Goal: Check status: Check status

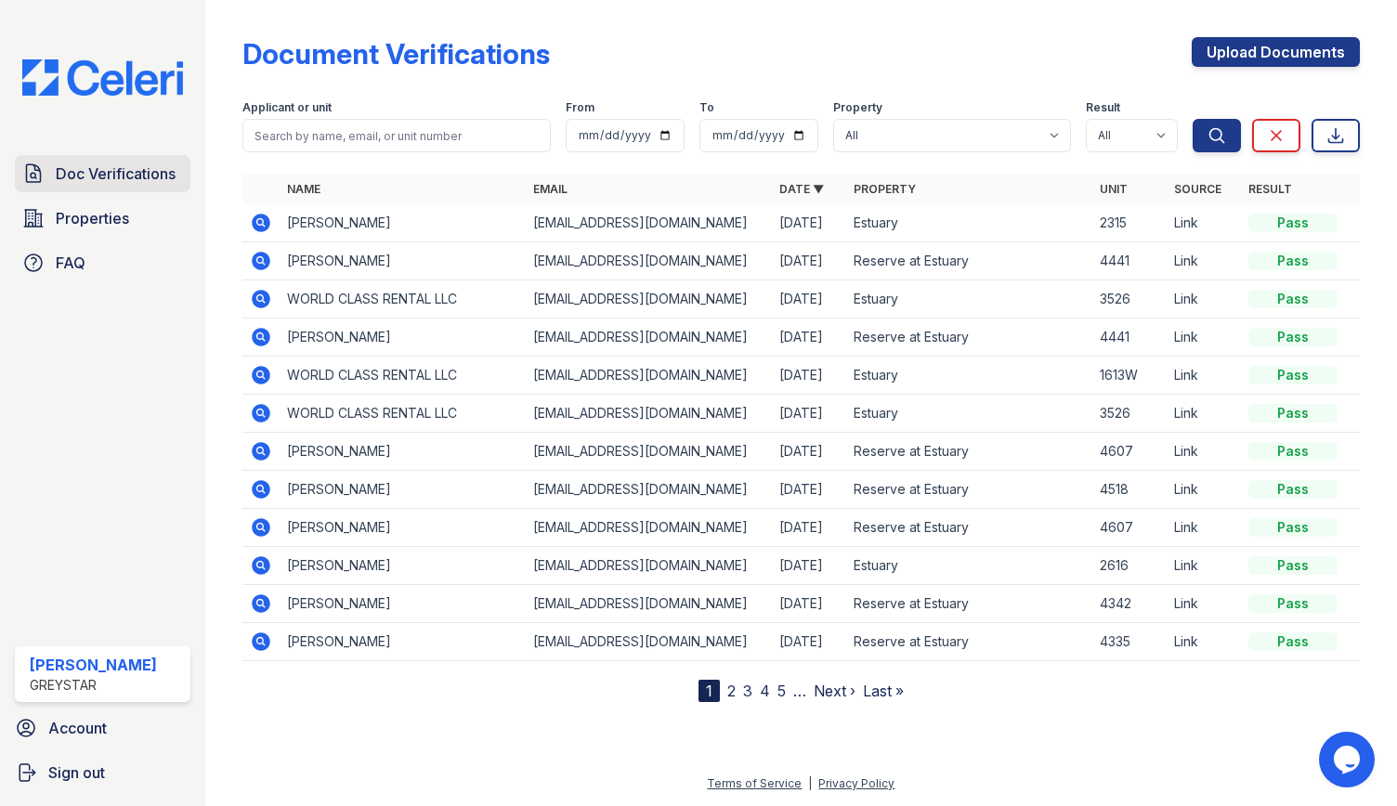
click at [131, 169] on span "Doc Verifications" at bounding box center [116, 174] width 120 height 22
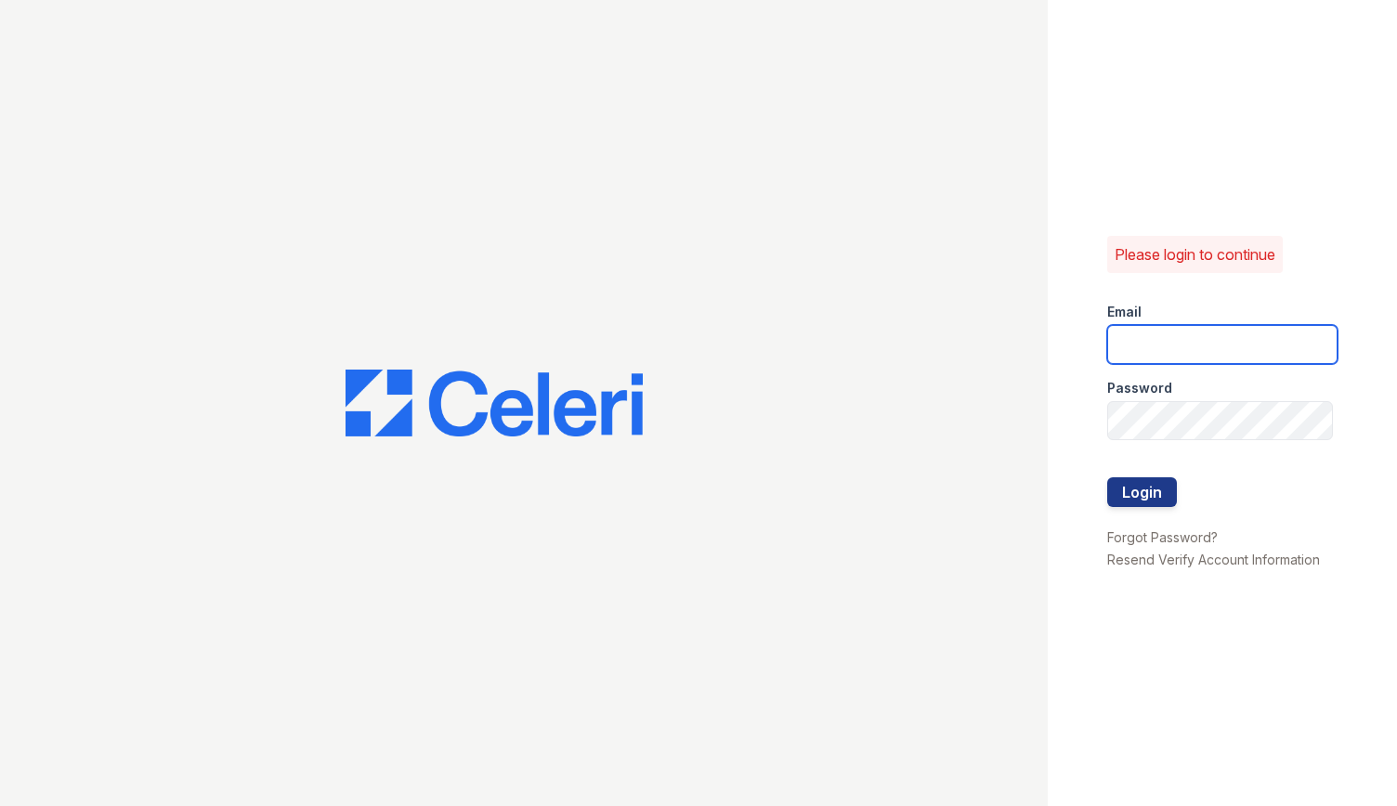
click at [1183, 346] on input "email" at bounding box center [1222, 344] width 230 height 39
type input "andro.apacible@greystar.com"
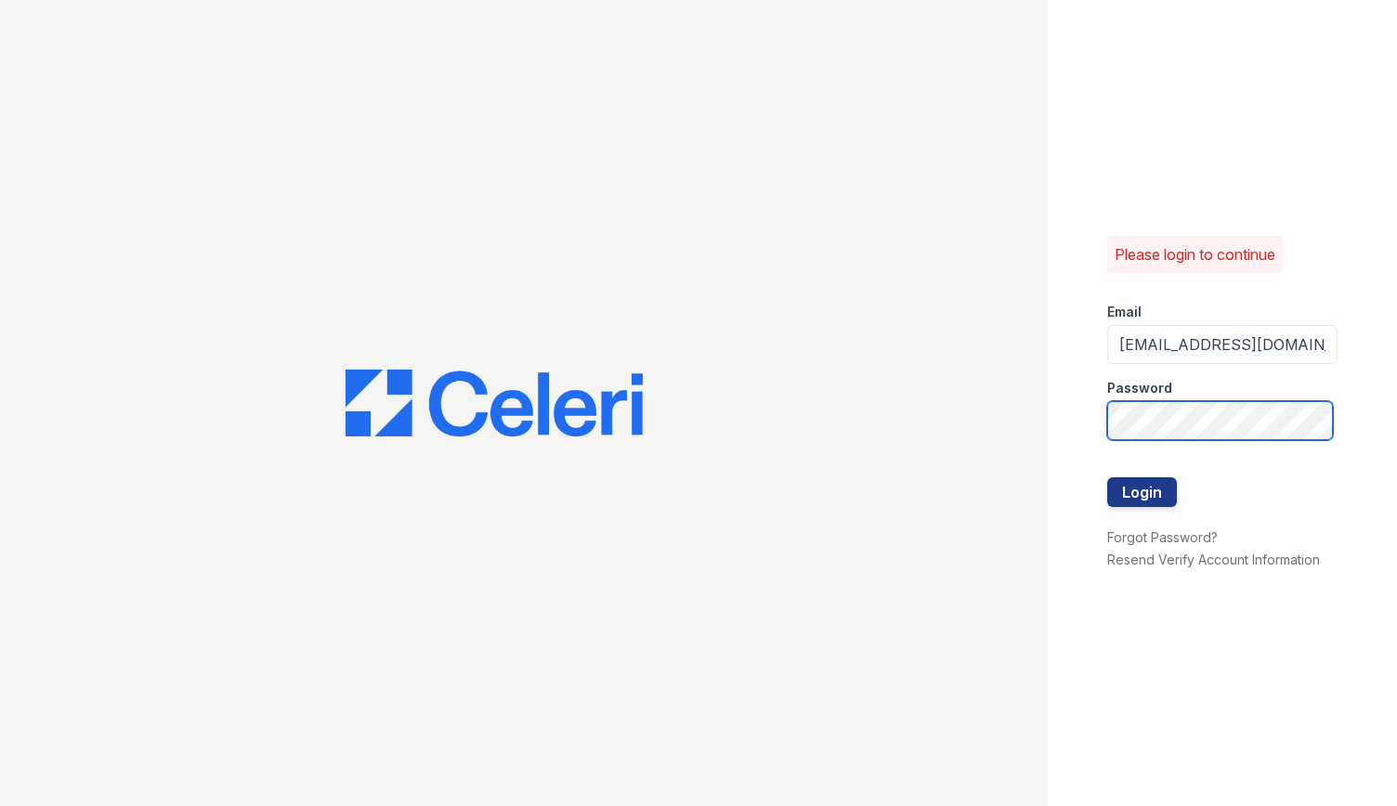
click at [1107, 478] on button "Login" at bounding box center [1142, 493] width 70 height 30
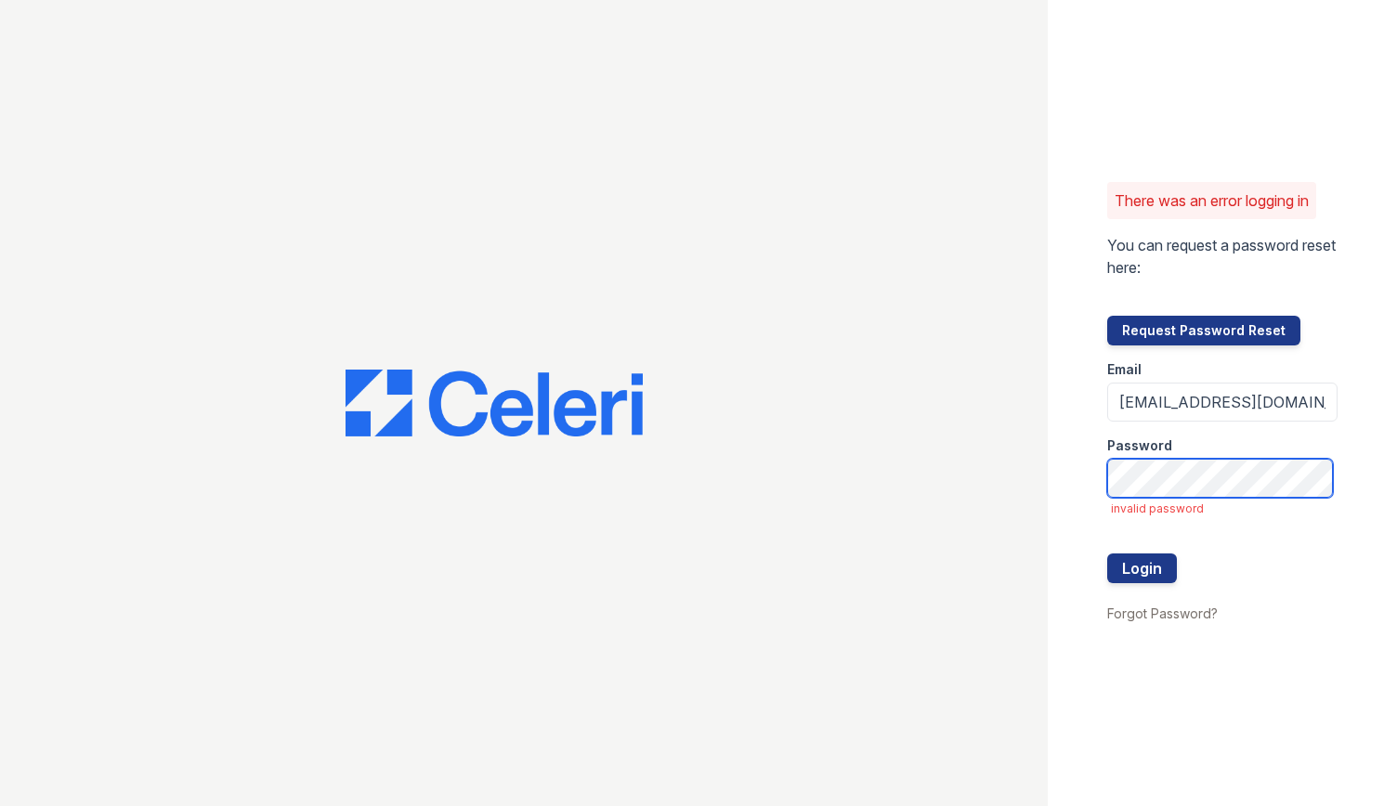
click at [1107, 554] on button "Login" at bounding box center [1142, 569] width 70 height 30
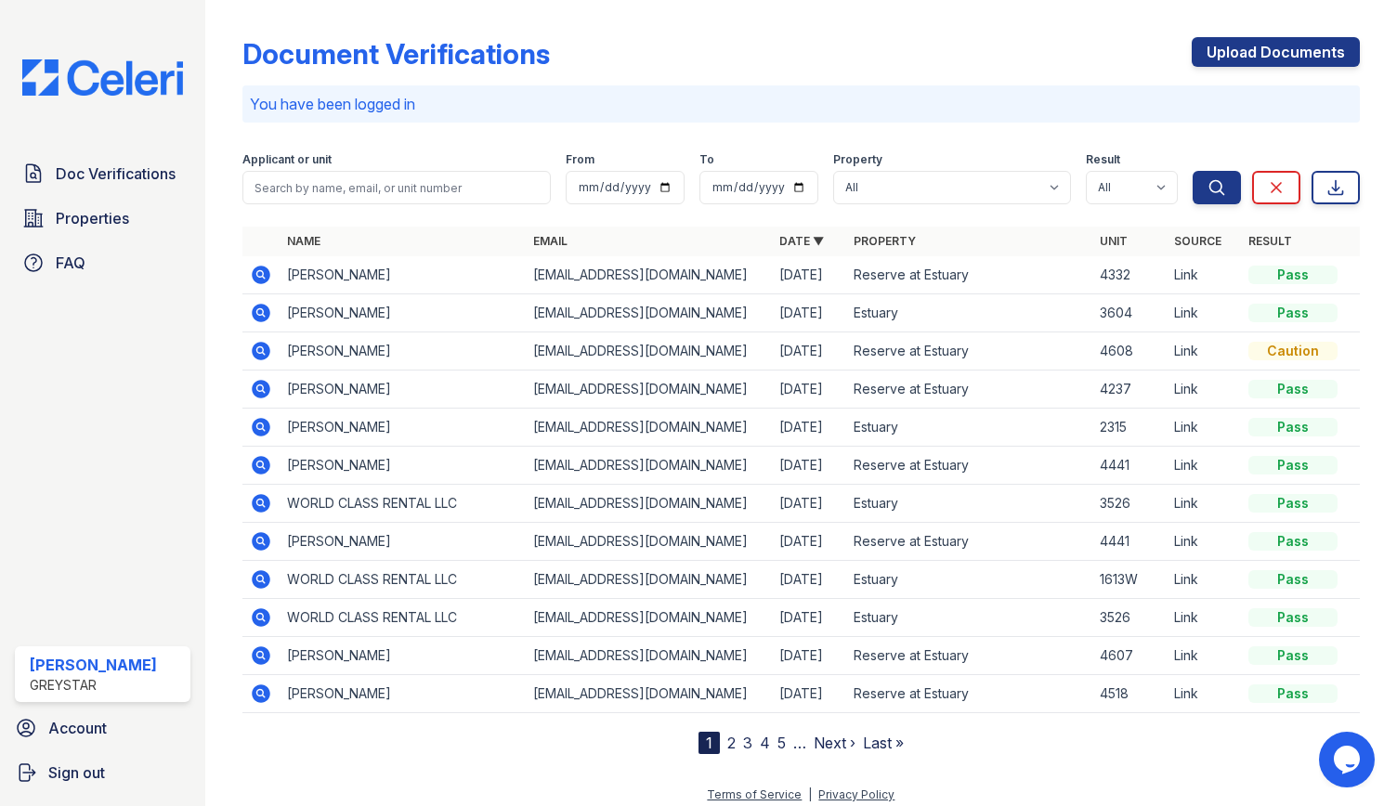
click at [260, 350] on icon at bounding box center [259, 349] width 5 height 5
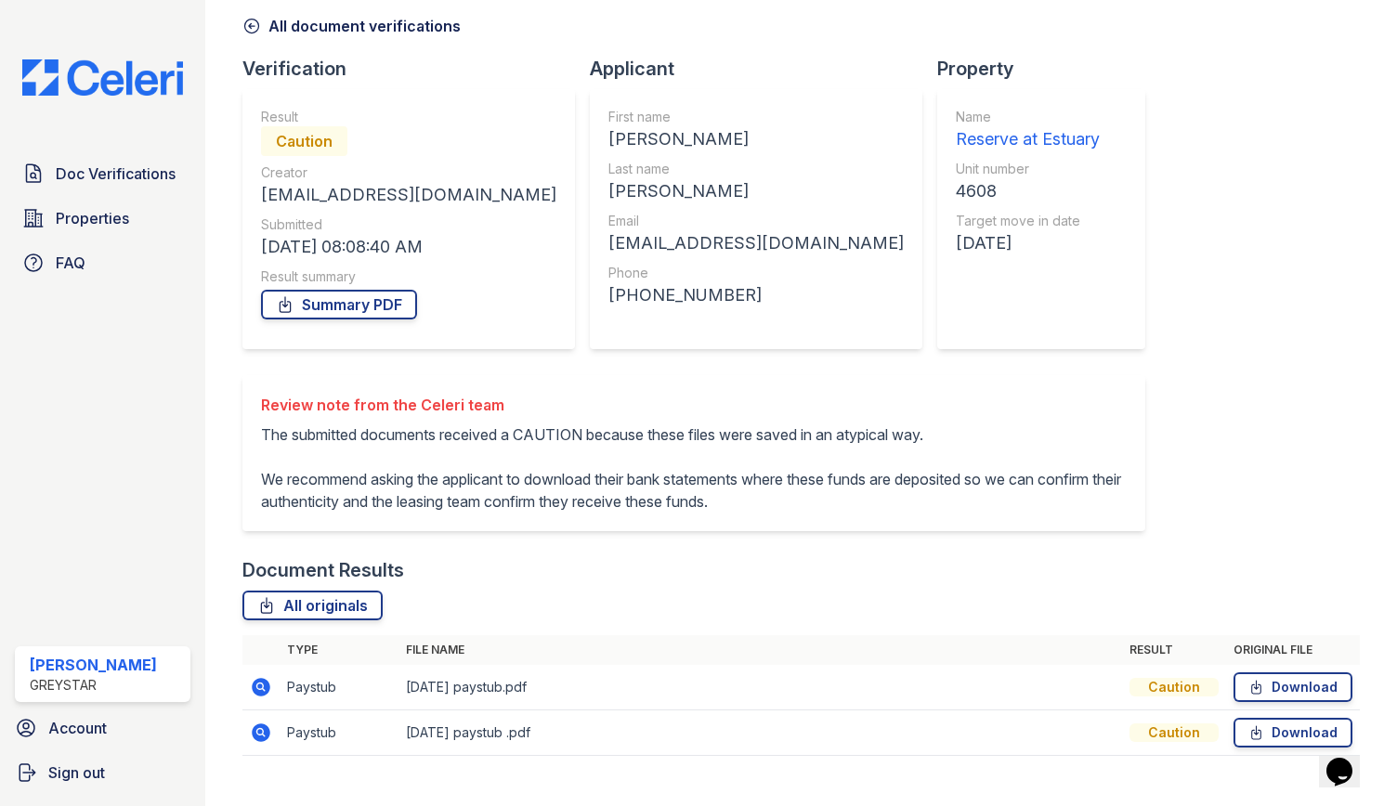
scroll to position [135, 0]
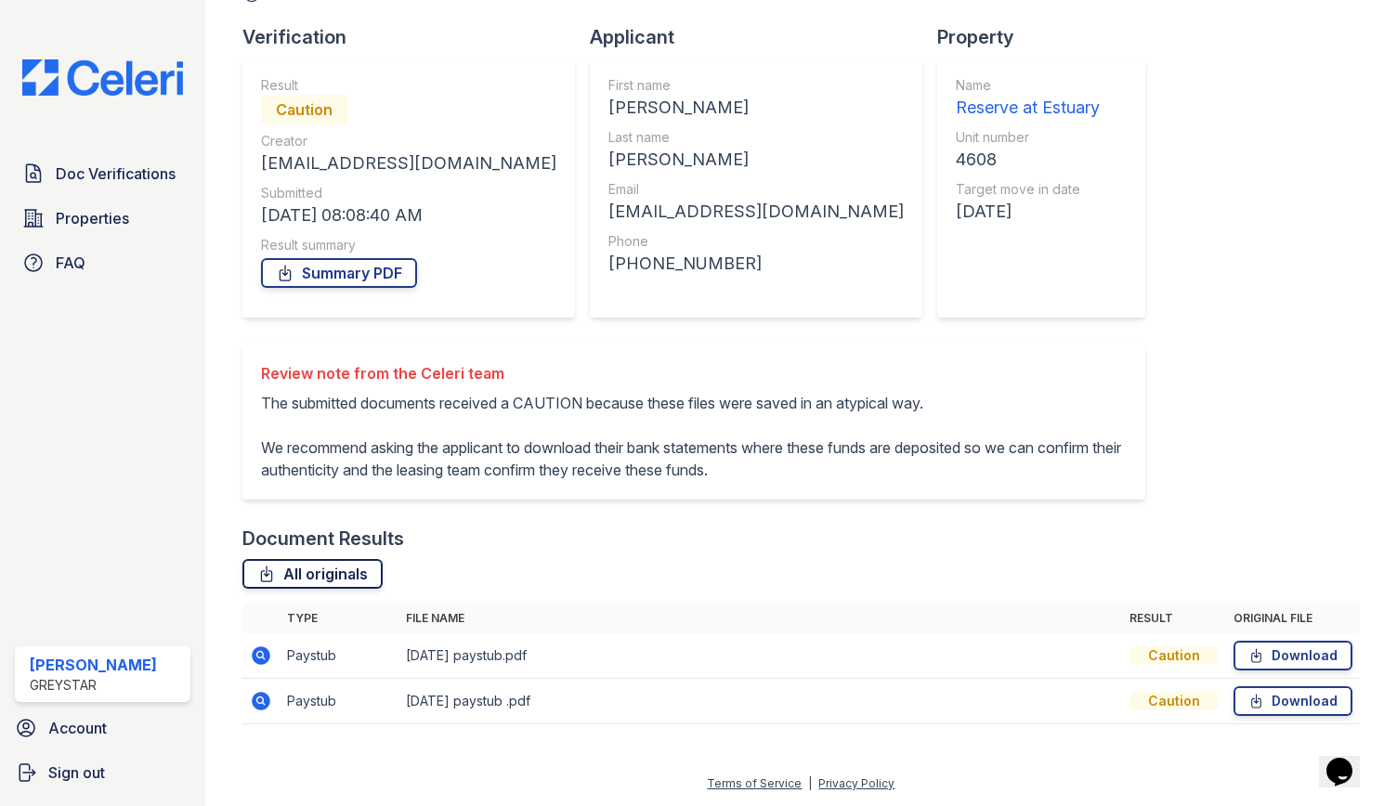
click at [340, 568] on link "All originals" at bounding box center [312, 574] width 140 height 30
click at [260, 659] on icon at bounding box center [261, 656] width 22 height 22
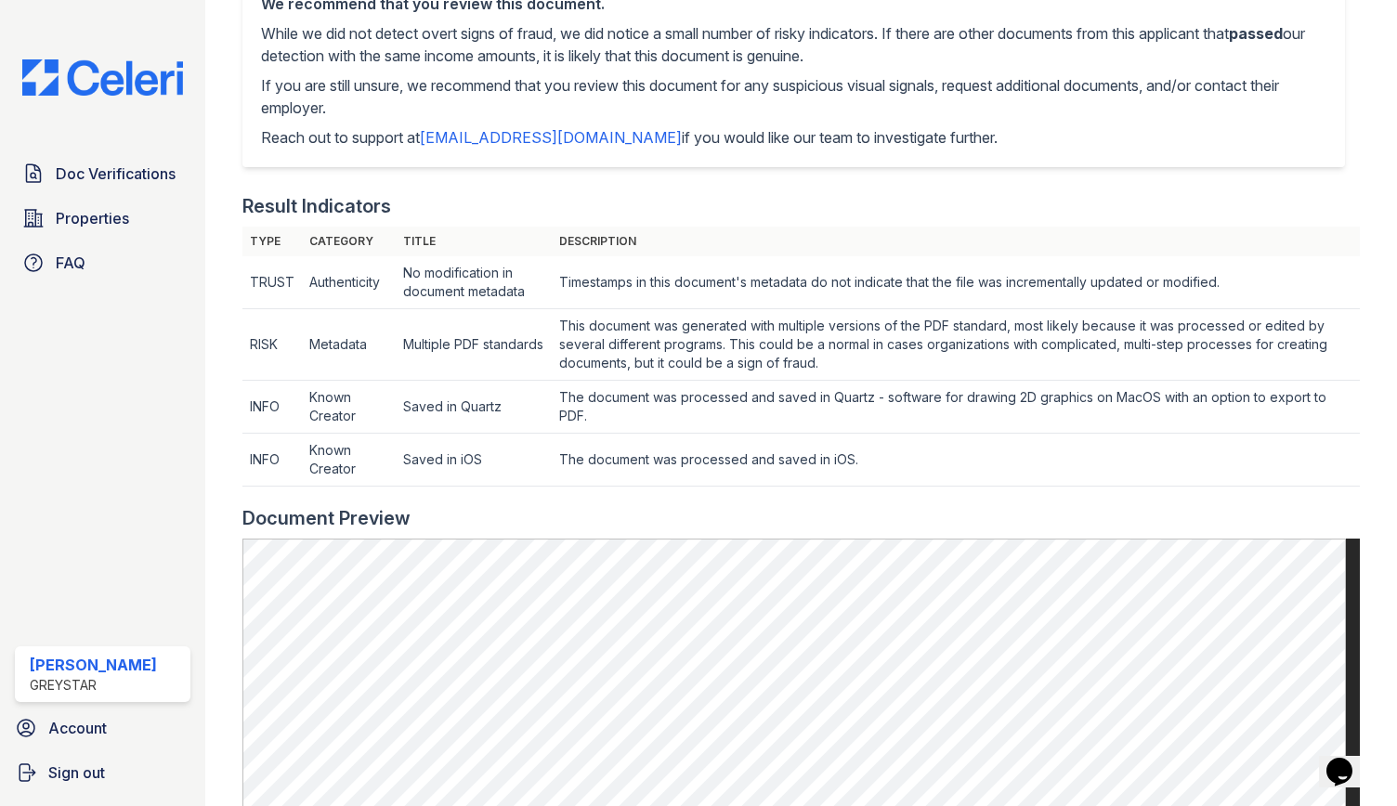
scroll to position [929, 0]
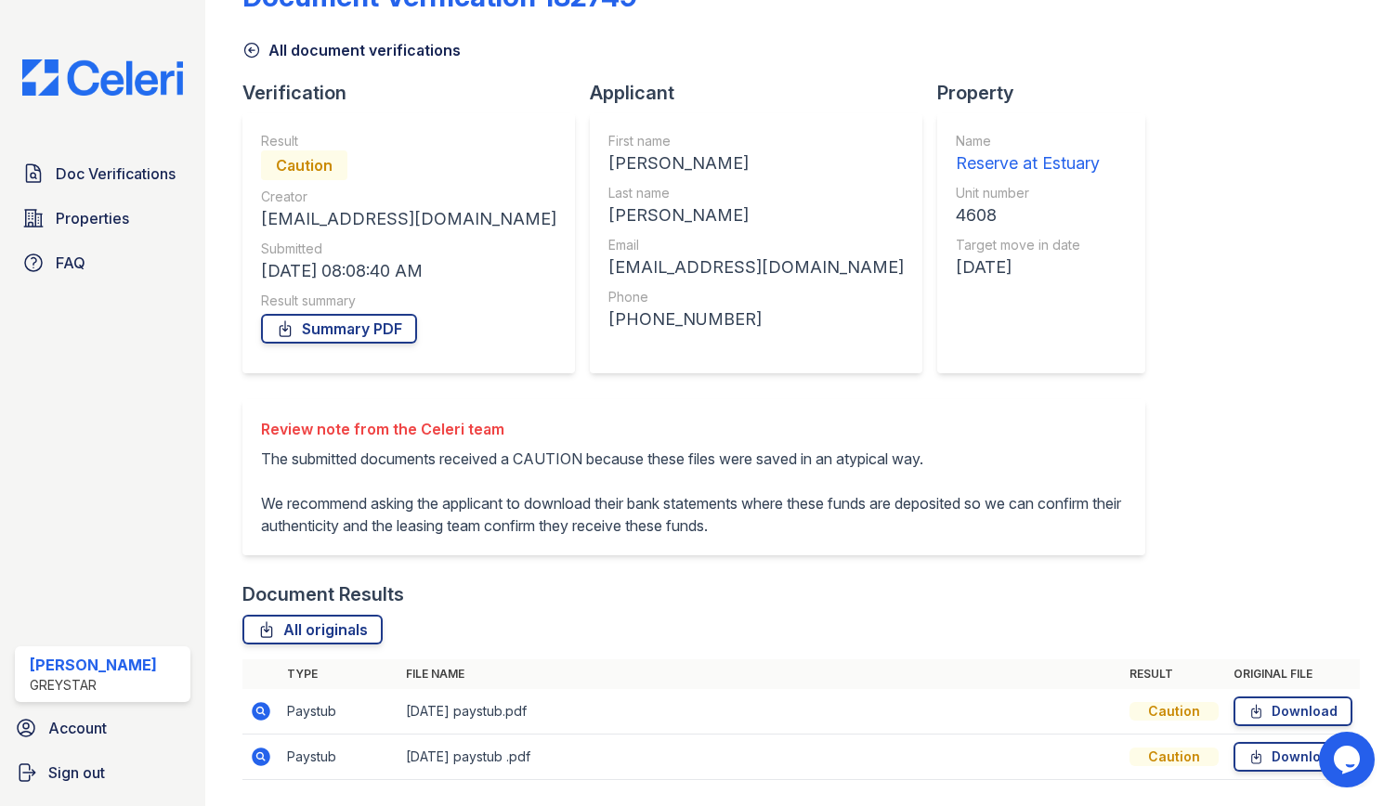
scroll to position [135, 0]
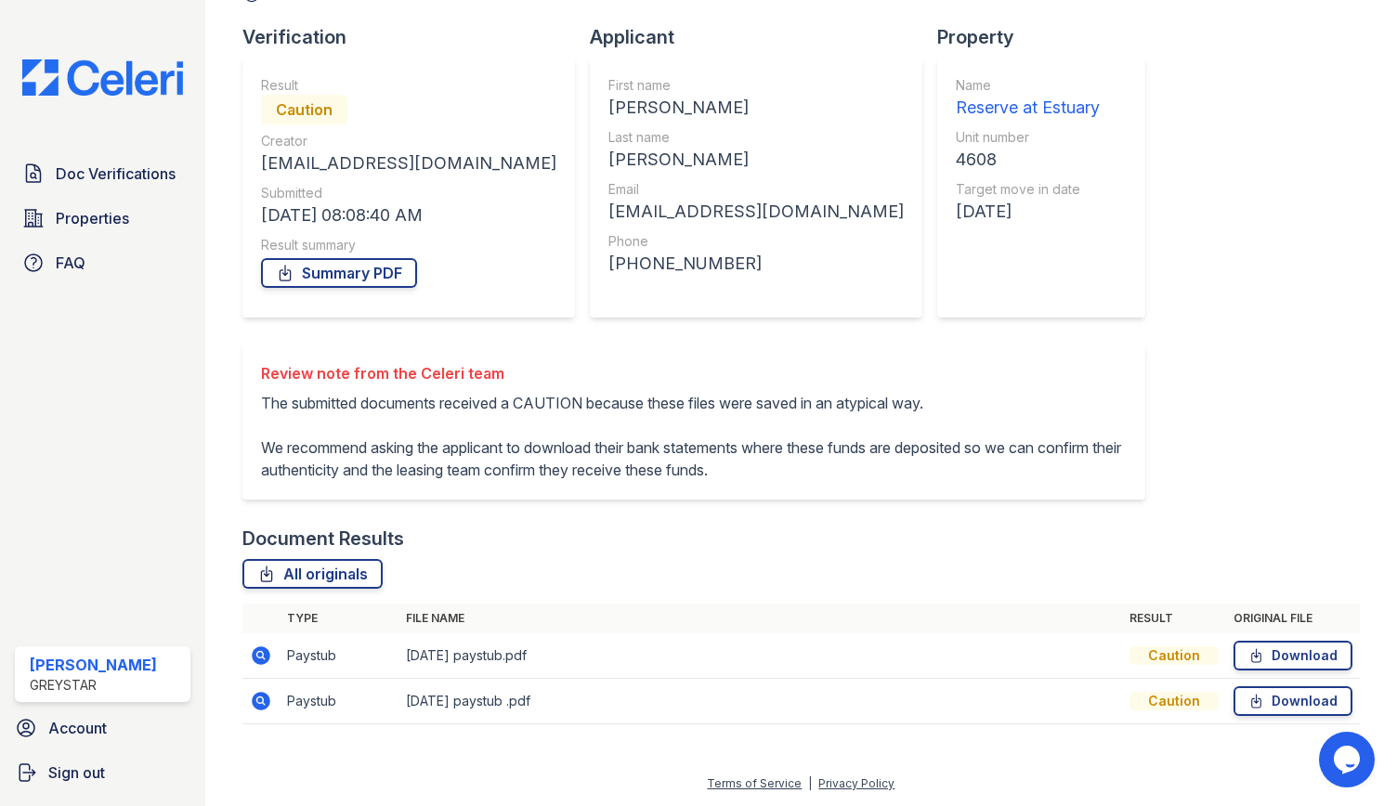
click at [266, 694] on icon at bounding box center [261, 701] width 19 height 19
click at [84, 181] on span "Doc Verifications" at bounding box center [116, 174] width 120 height 22
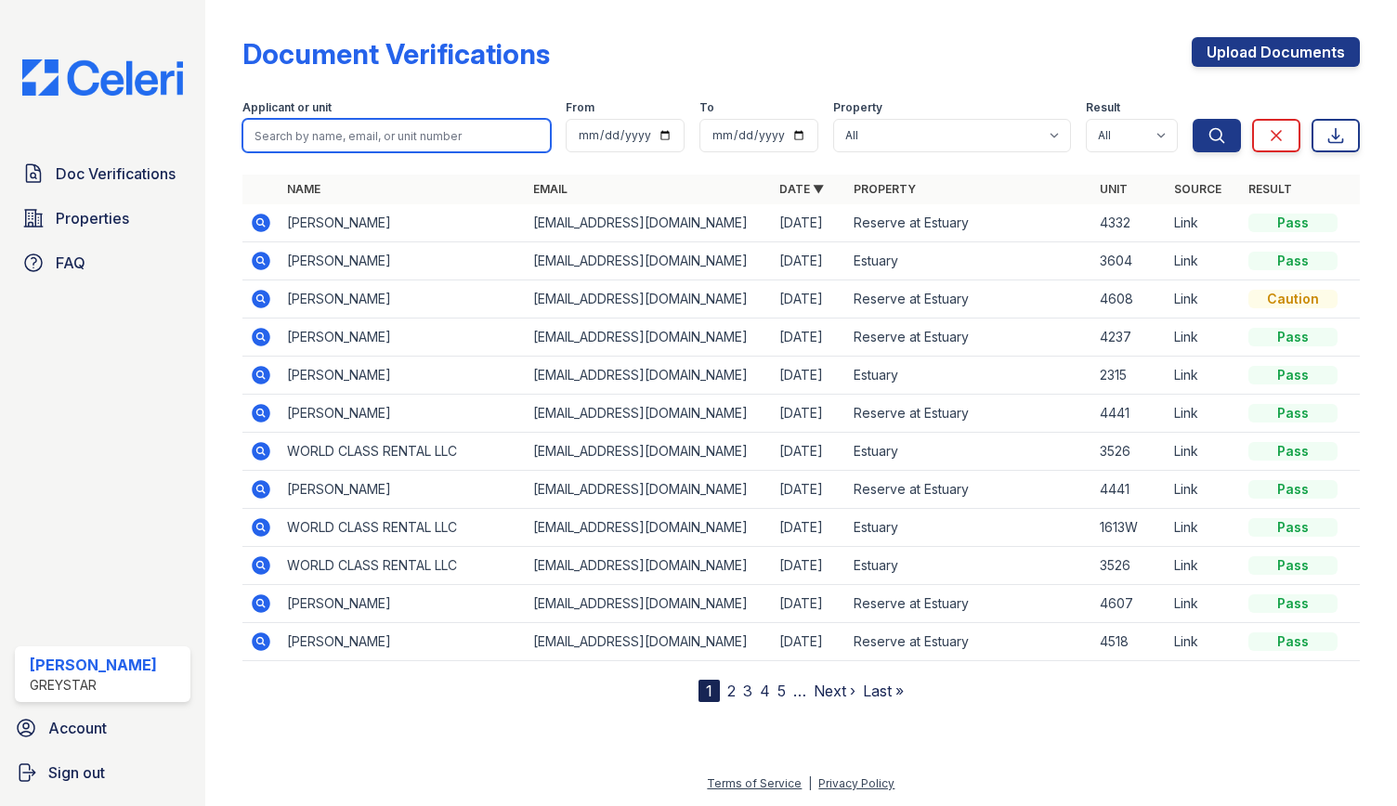
click at [347, 125] on input "search" at bounding box center [396, 135] width 308 height 33
type input "4332"
click at [1193, 119] on button "Search" at bounding box center [1217, 135] width 48 height 33
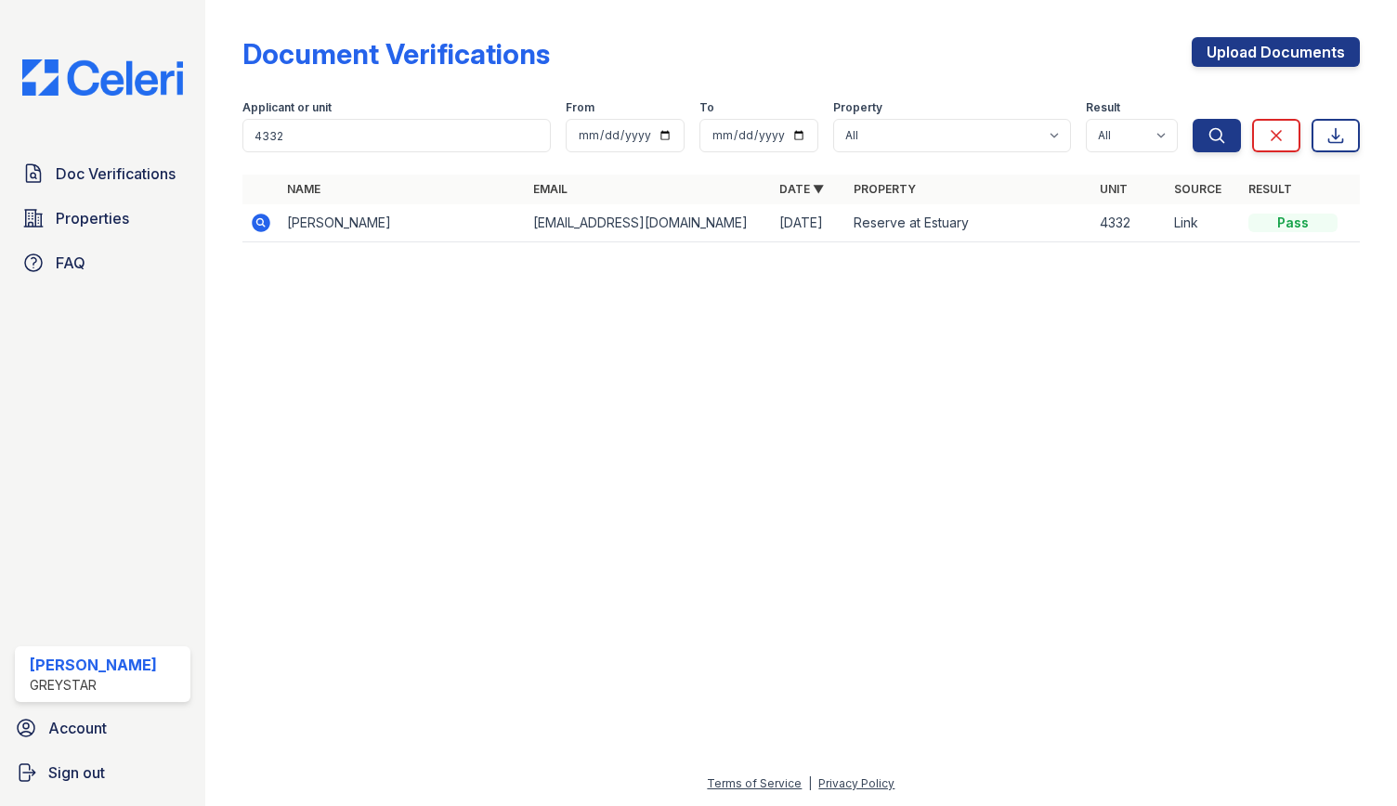
click at [264, 221] on icon at bounding box center [261, 223] width 19 height 19
